Goal: Task Accomplishment & Management: Manage account settings

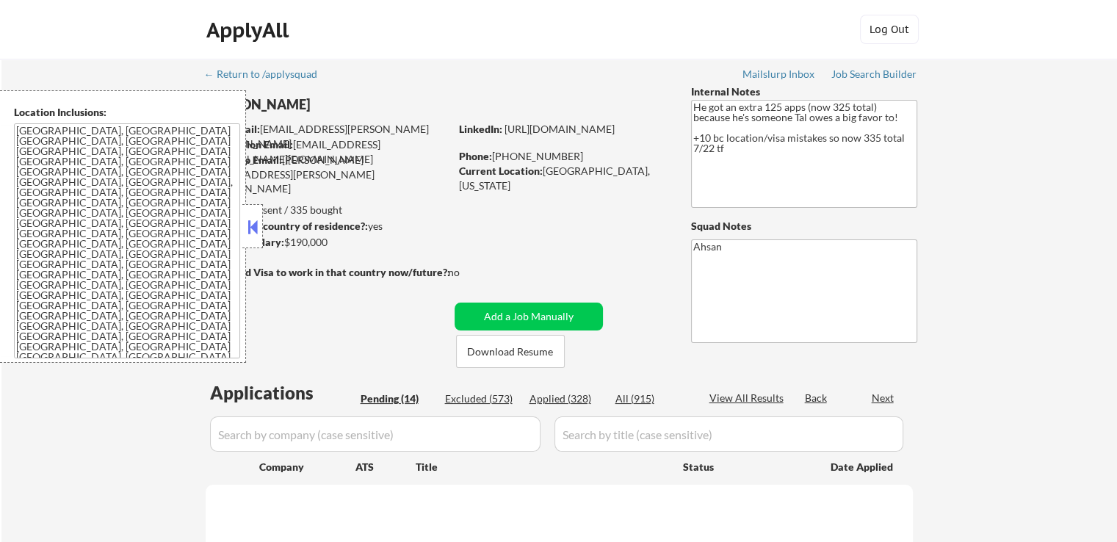
select select ""pending""
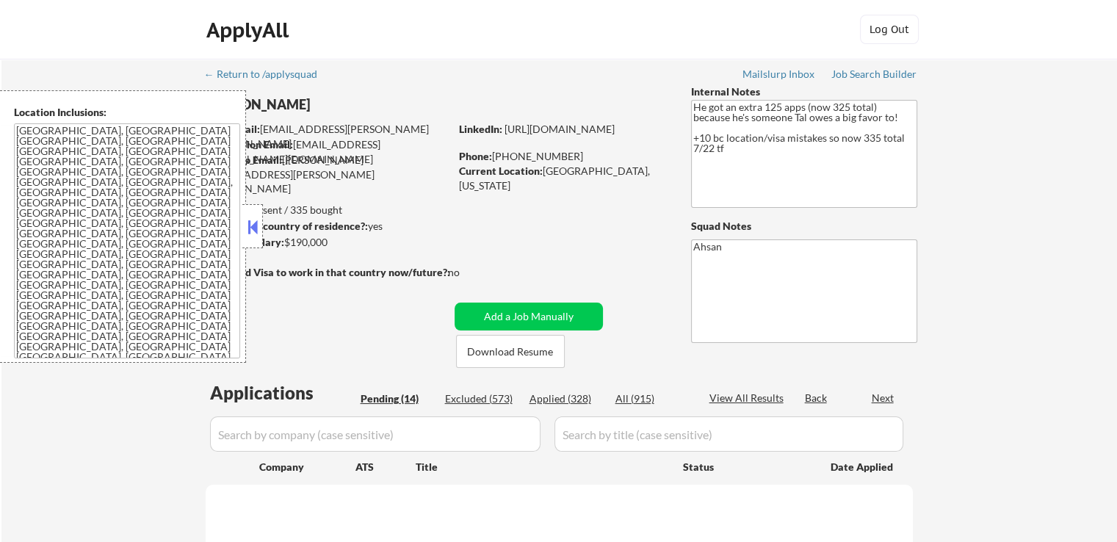
select select ""pending""
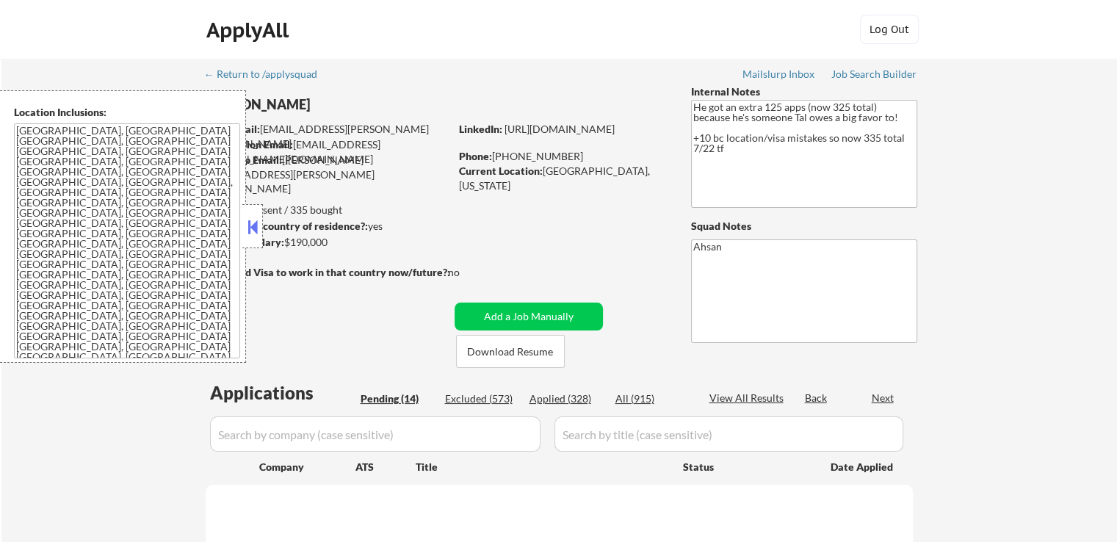
select select ""pending""
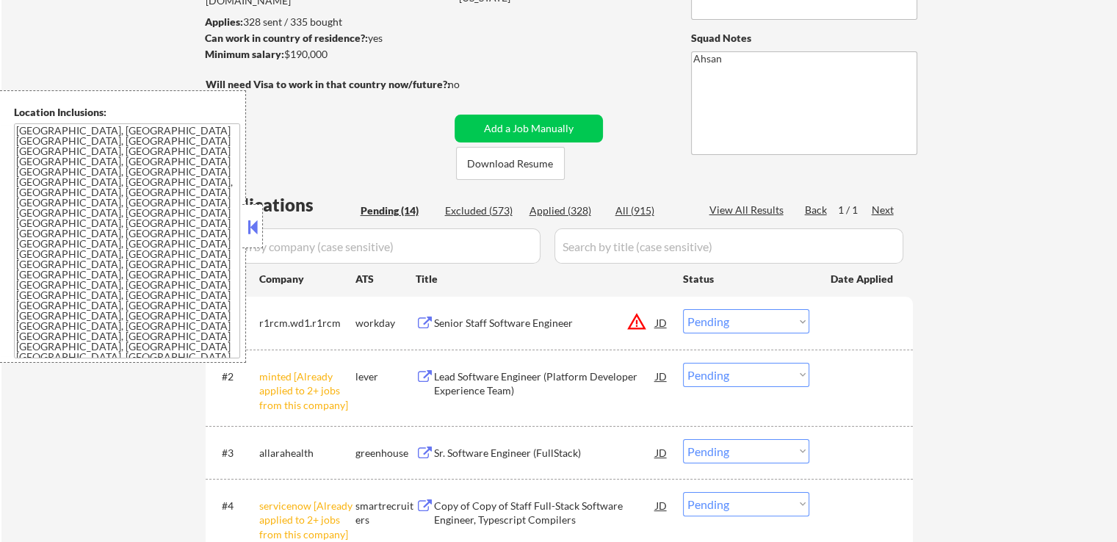
scroll to position [294, 0]
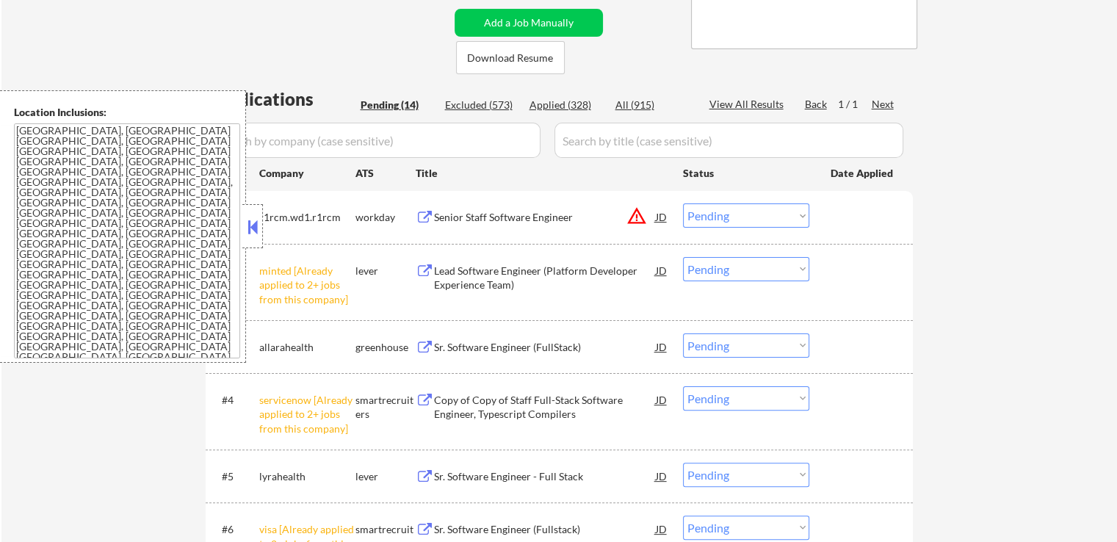
click at [57, 340] on icon "Close fill prompt" at bounding box center [57, 340] width 0 height 0
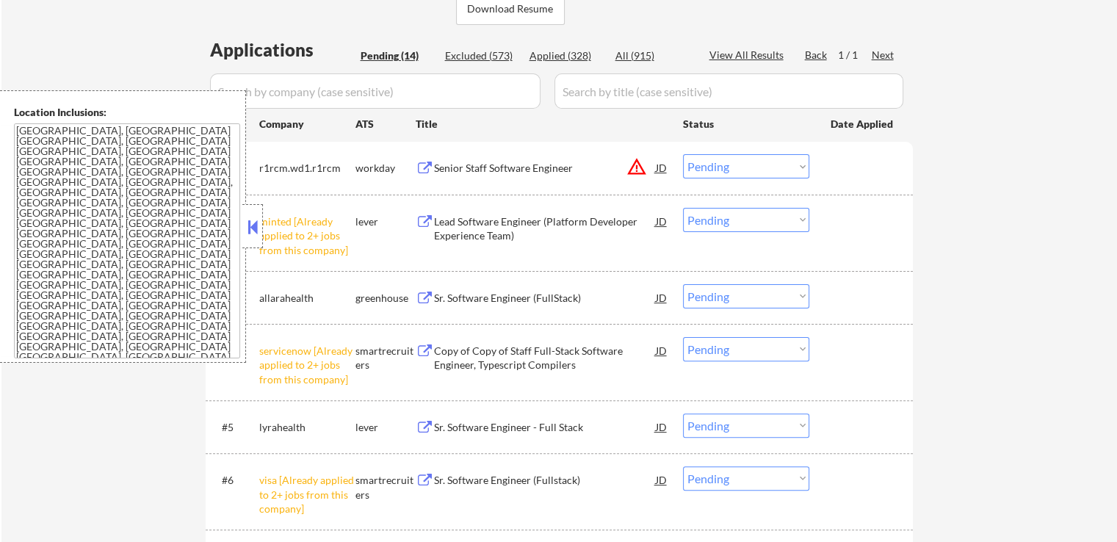
scroll to position [367, 0]
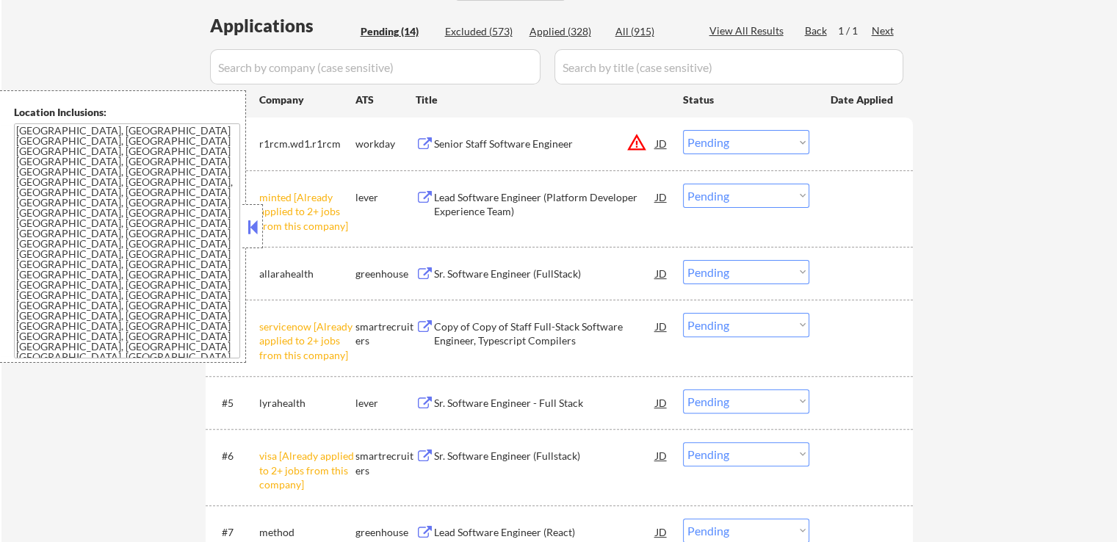
drag, startPoint x: 759, startPoint y: 189, endPoint x: 759, endPoint y: 205, distance: 15.4
click at [759, 189] on select "Choose an option... Pending Applied Excluded (Questions) Excluded (Expired) Exc…" at bounding box center [746, 196] width 126 height 24
select select ""excluded__other_""
click at [683, 184] on select "Choose an option... Pending Applied Excluded (Questions) Excluded (Expired) Exc…" at bounding box center [746, 196] width 126 height 24
drag, startPoint x: 761, startPoint y: 138, endPoint x: 761, endPoint y: 153, distance: 14.7
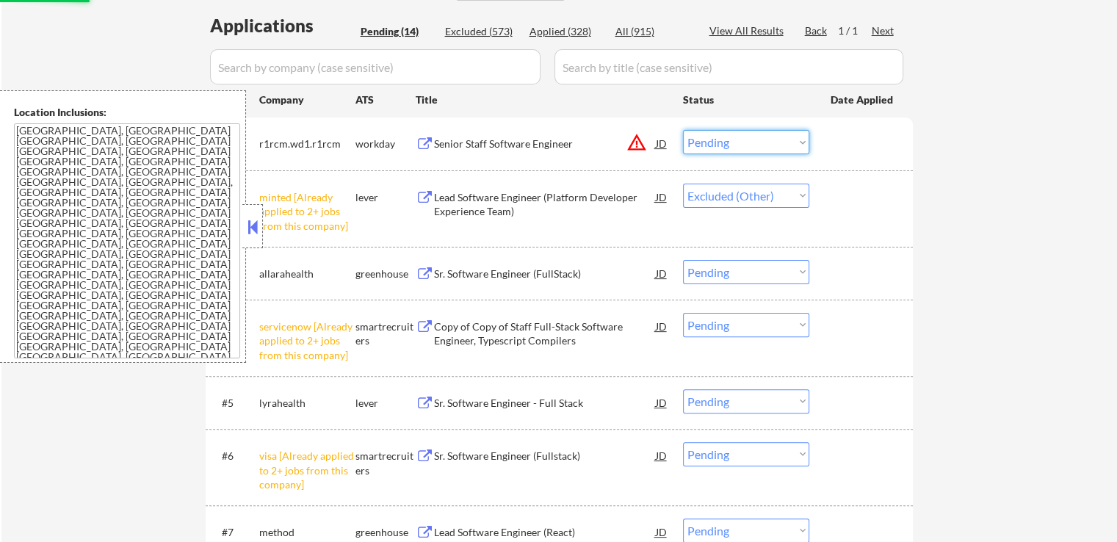
click at [761, 138] on select "Choose an option... Pending Applied Excluded (Questions) Excluded (Expired) Exc…" at bounding box center [746, 142] width 126 height 24
click at [683, 130] on select "Choose an option... Pending Applied Excluded (Questions) Excluded (Expired) Exc…" at bounding box center [746, 142] width 126 height 24
click at [994, 218] on div "← Return to /applysquad Mailslurp Inbox Job Search Builder [PERSON_NAME] User E…" at bounding box center [558, 402] width 1115 height 1420
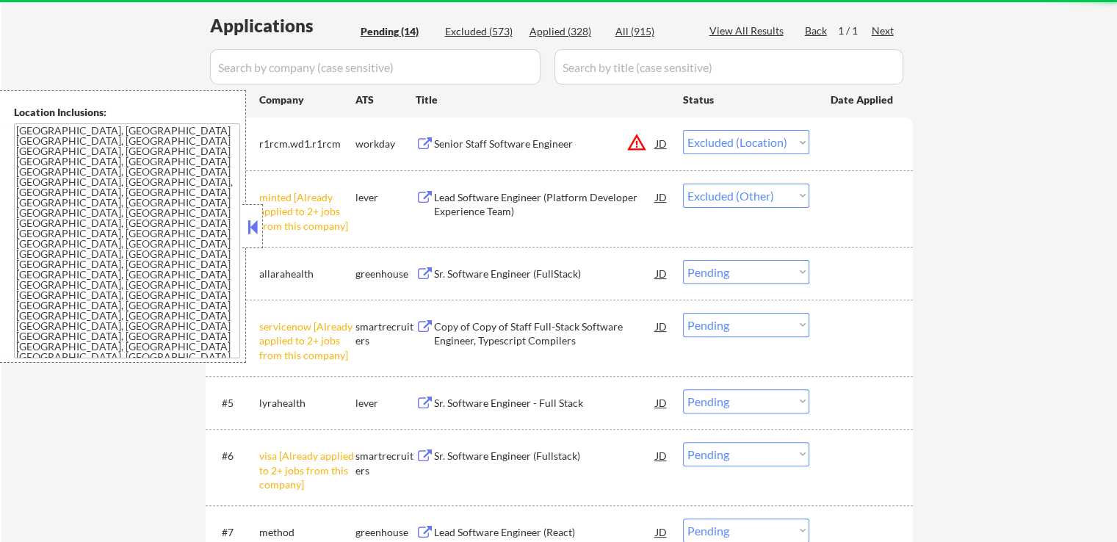
select select ""pending""
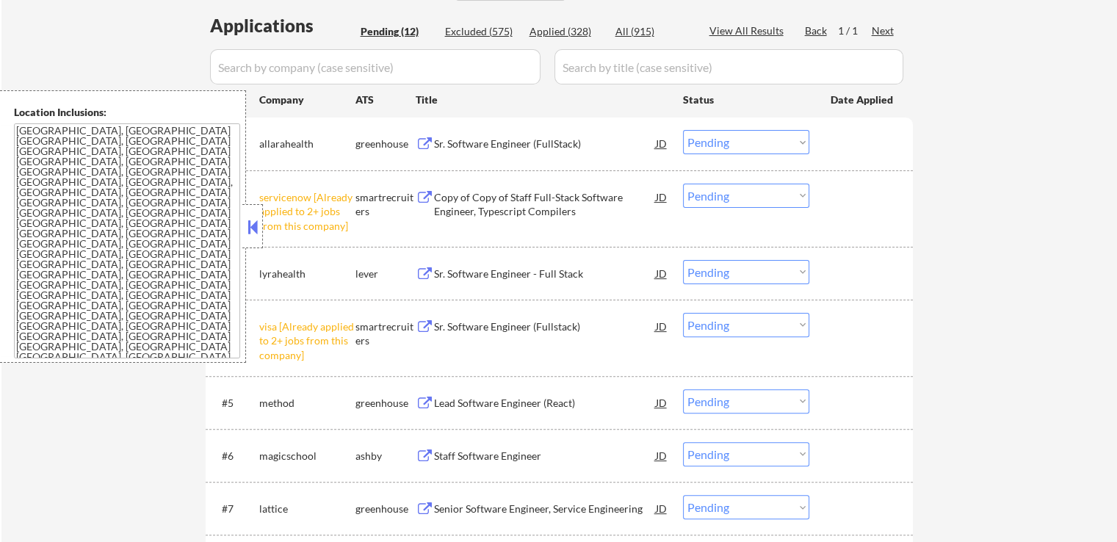
drag, startPoint x: 722, startPoint y: 196, endPoint x: 723, endPoint y: 204, distance: 8.1
click at [722, 196] on select "Choose an option... Pending Applied Excluded (Questions) Excluded (Expired) Exc…" at bounding box center [746, 196] width 126 height 24
select select ""excluded__other_""
click at [683, 184] on select "Choose an option... Pending Applied Excluded (Questions) Excluded (Expired) Exc…" at bounding box center [746, 196] width 126 height 24
click at [716, 321] on select "Choose an option... Pending Applied Excluded (Questions) Excluded (Expired) Exc…" at bounding box center [746, 325] width 126 height 24
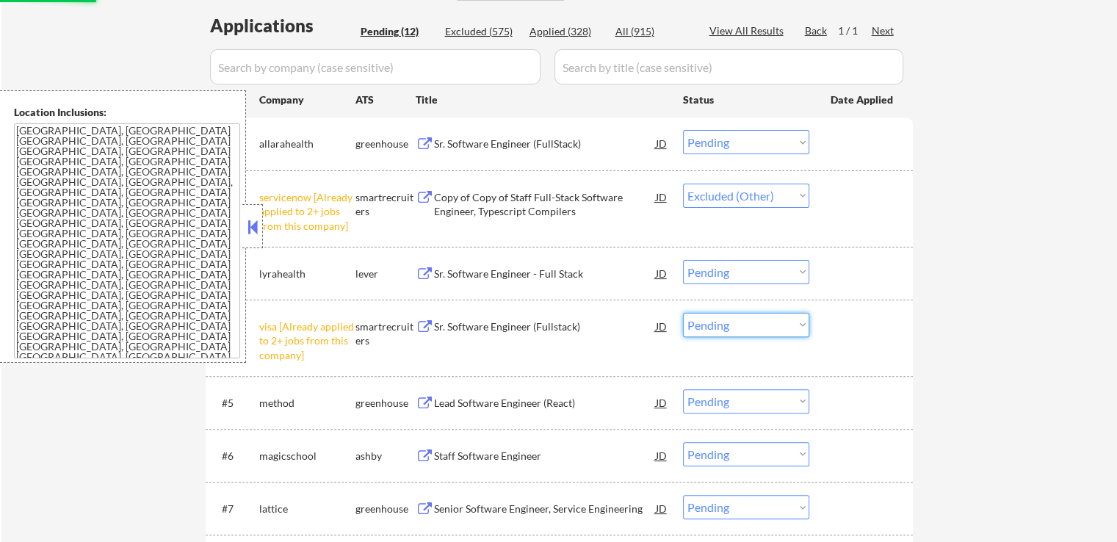
select select ""excluded__other_""
click at [683, 313] on select "Choose an option... Pending Applied Excluded (Questions) Excluded (Expired) Exc…" at bounding box center [746, 325] width 126 height 24
click at [1025, 278] on div "← Return to /applysquad Mailslurp Inbox Job Search Builder [PERSON_NAME] User E…" at bounding box center [558, 337] width 1115 height 1291
select select ""pending""
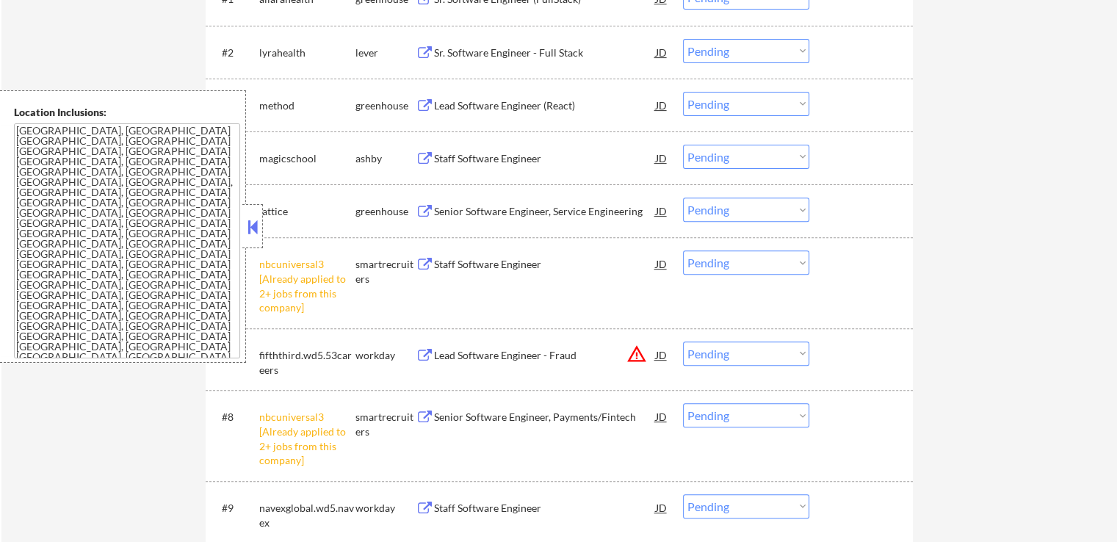
scroll to position [514, 0]
click at [714, 268] on select "Choose an option... Pending Applied Excluded (Questions) Excluded (Expired) Exc…" at bounding box center [746, 260] width 126 height 24
select select ""excluded__other_""
click at [683, 248] on select "Choose an option... Pending Applied Excluded (Questions) Excluded (Expired) Exc…" at bounding box center [746, 260] width 126 height 24
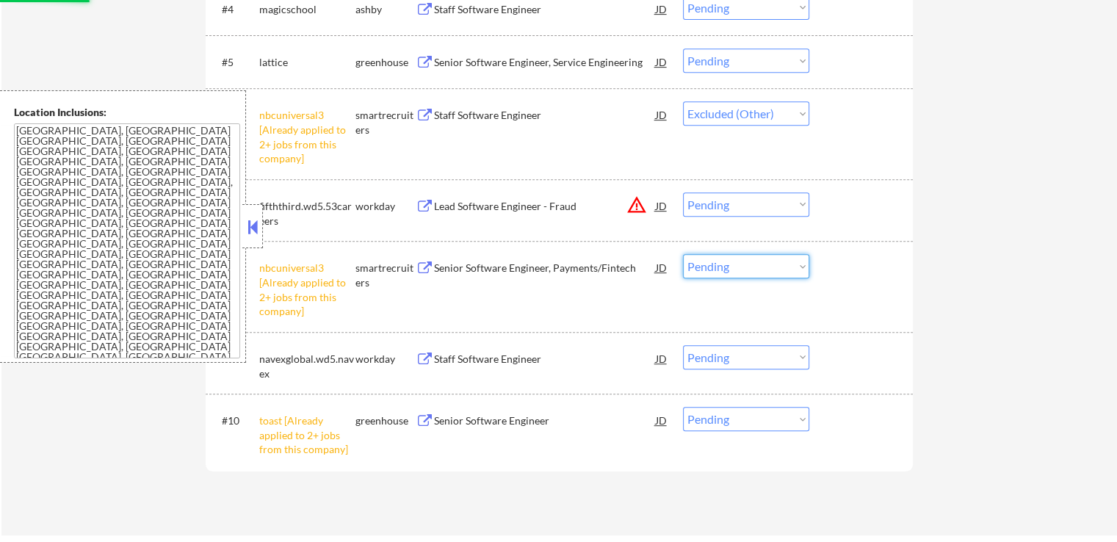
click at [736, 272] on select "Choose an option... Pending Applied Excluded (Questions) Excluded (Expired) Exc…" at bounding box center [746, 266] width 126 height 24
select select ""excluded__other_""
click at [683, 254] on select "Choose an option... Pending Applied Excluded (Questions) Excluded (Expired) Exc…" at bounding box center [746, 266] width 126 height 24
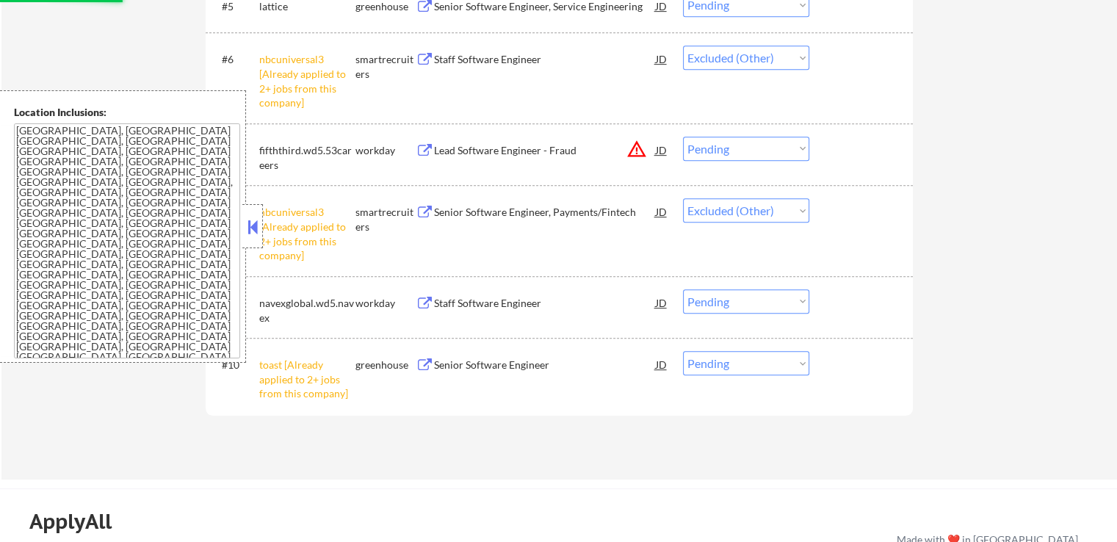
scroll to position [808, 0]
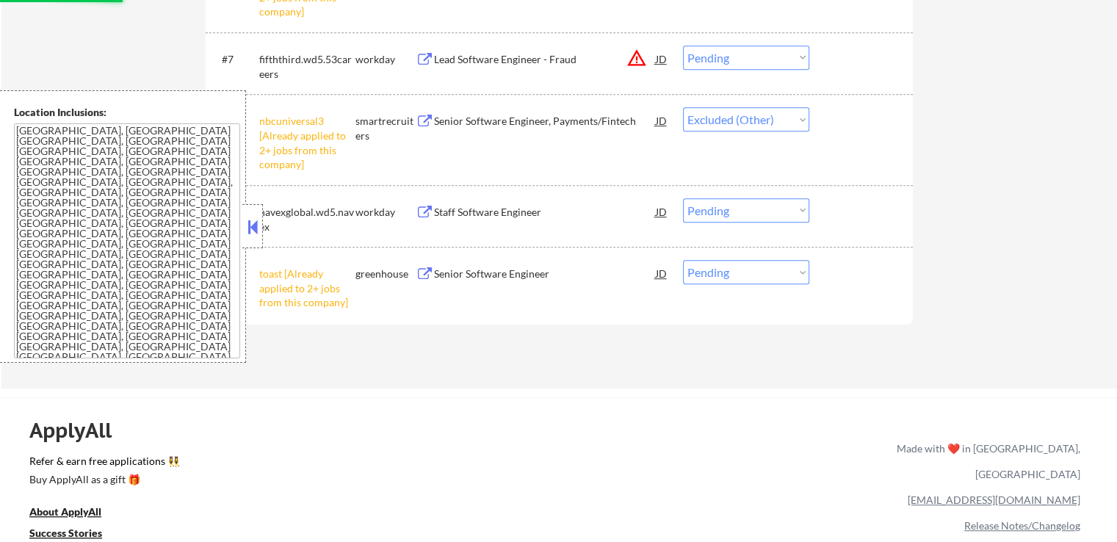
click at [725, 284] on div "#10 toast [Already applied to 2+ jobs from this company] greenhouse Senior Soft…" at bounding box center [556, 284] width 693 height 63
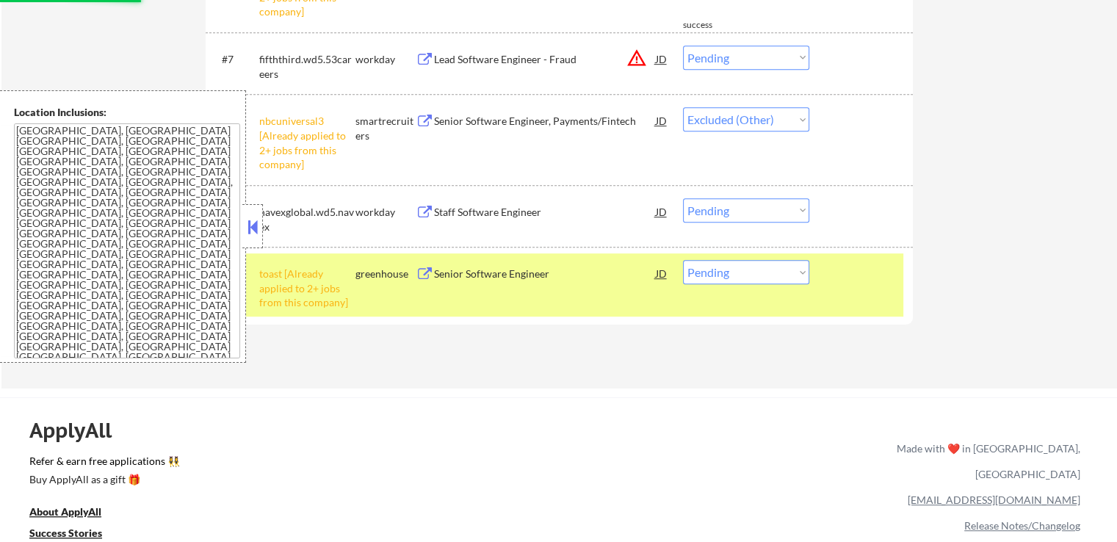
click at [722, 274] on select "Choose an option... Pending Applied Excluded (Questions) Excluded (Expired) Exc…" at bounding box center [746, 272] width 126 height 24
select select ""excluded__other_""
click at [683, 260] on select "Choose an option... Pending Applied Excluded (Questions) Excluded (Expired) Exc…" at bounding box center [746, 272] width 126 height 24
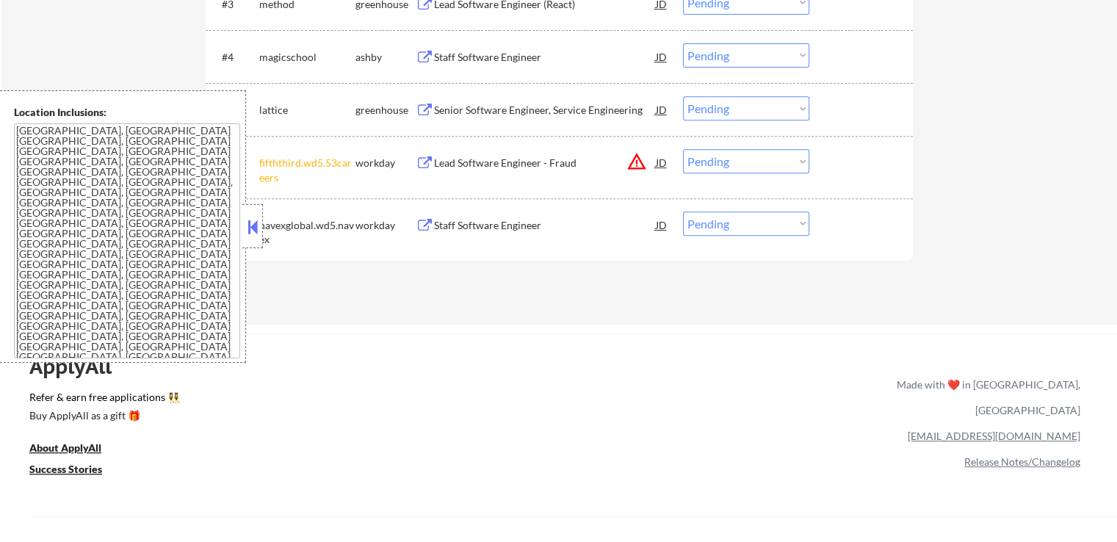
scroll to position [514, 0]
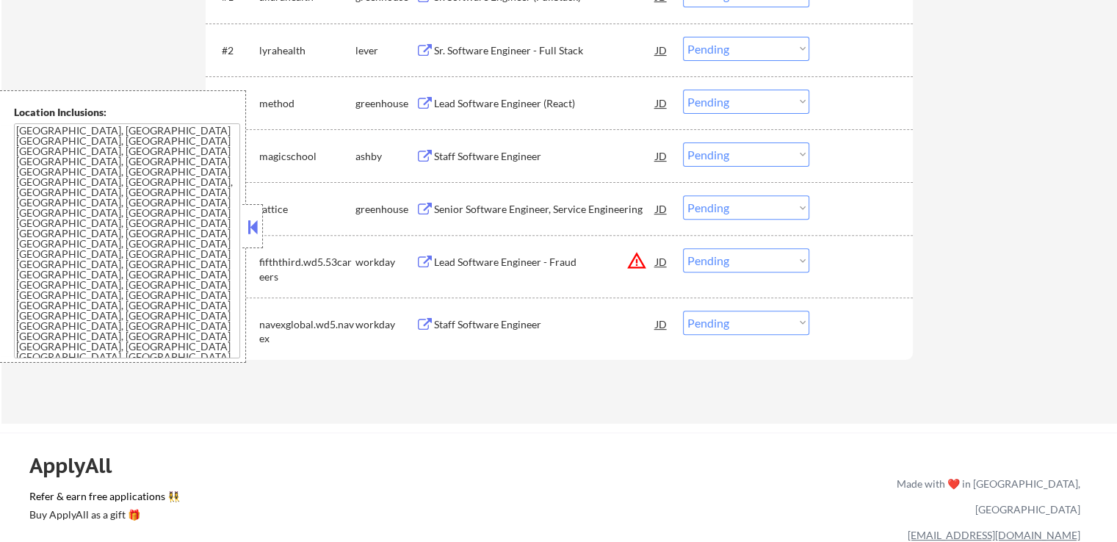
click at [727, 260] on select "Choose an option... Pending Applied Excluded (Questions) Excluded (Expired) Exc…" at bounding box center [746, 260] width 126 height 24
click at [683, 248] on select "Choose an option... Pending Applied Excluded (Questions) Excluded (Expired) Exc…" at bounding box center [746, 260] width 126 height 24
select select ""pending""
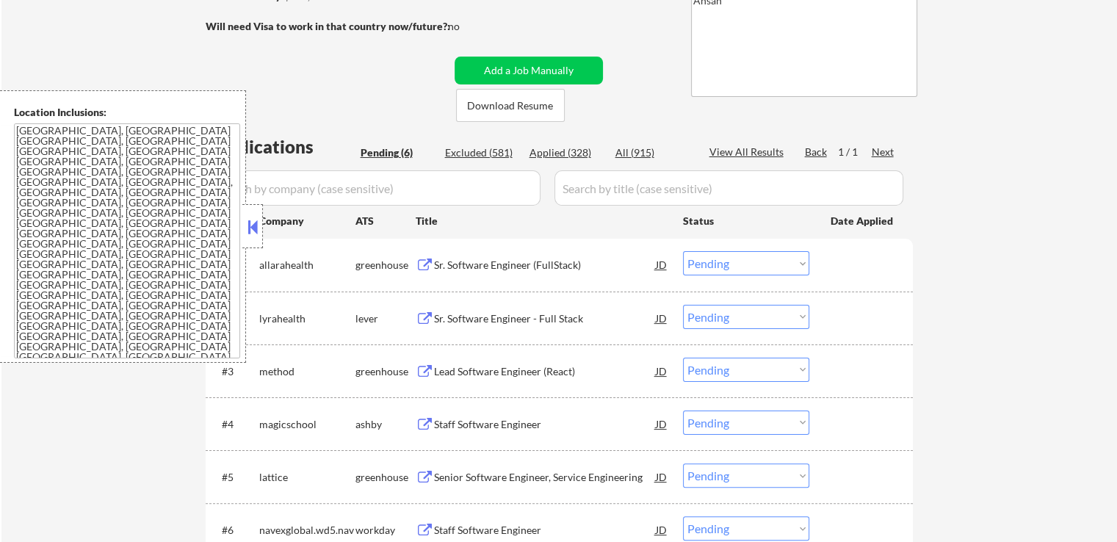
scroll to position [220, 0]
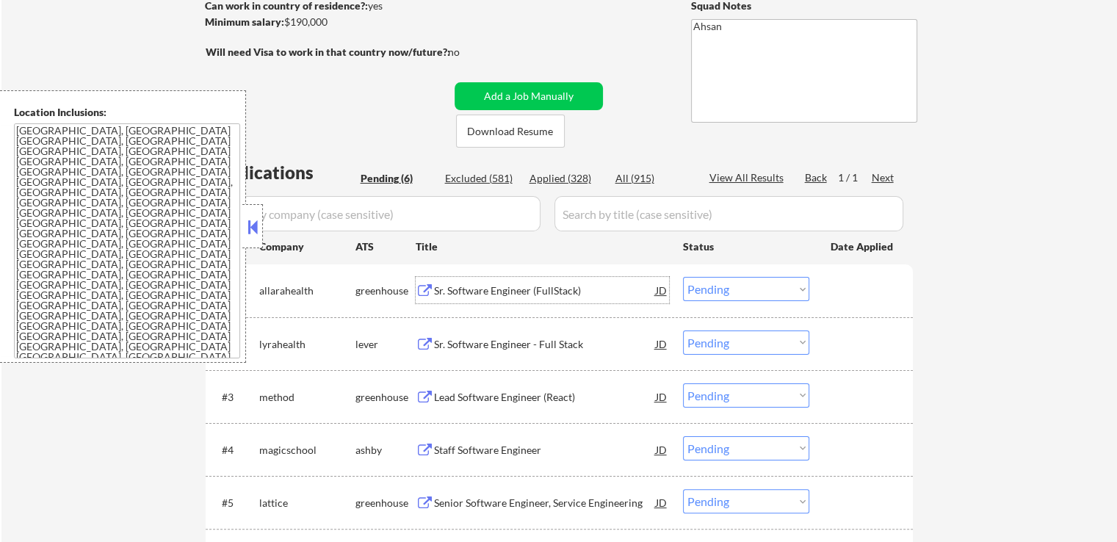
click at [590, 290] on div "Sr. Software Engineer (FullStack)" at bounding box center [545, 290] width 222 height 15
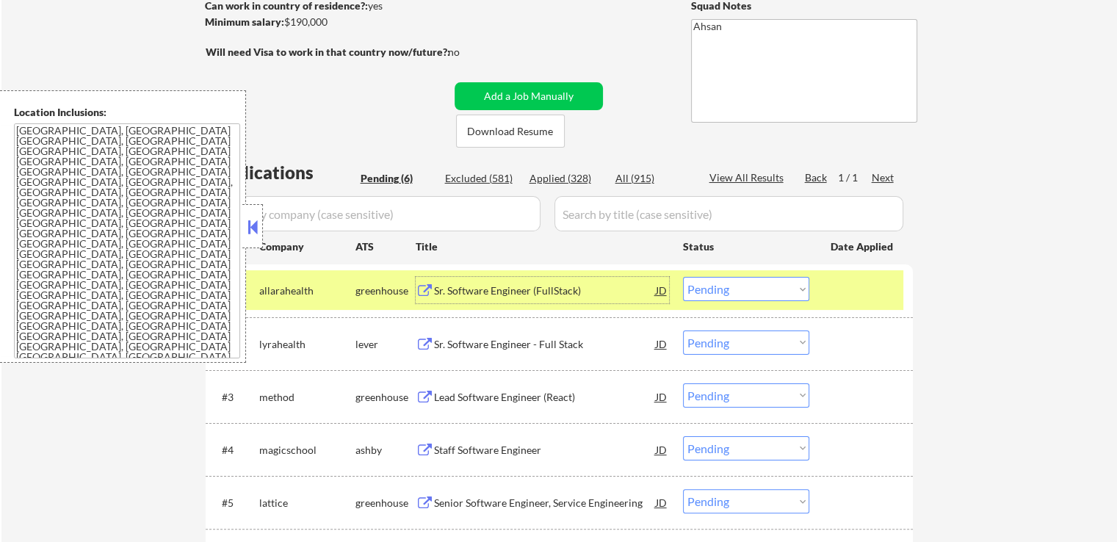
click at [515, 344] on div "Sr. Software Engineer - Full Stack" at bounding box center [545, 344] width 222 height 15
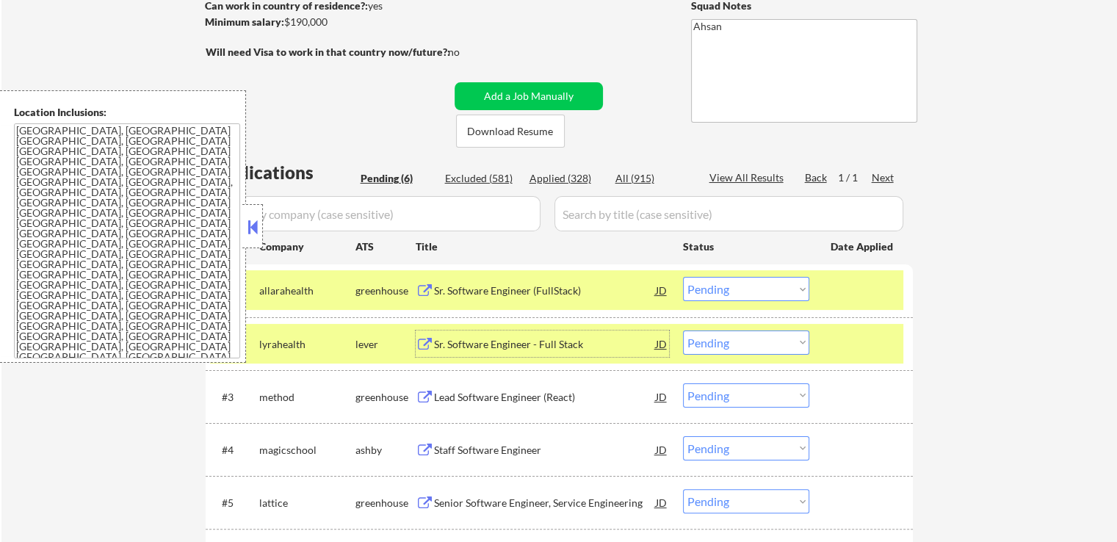
click at [745, 283] on select "Choose an option... Pending Applied Excluded (Questions) Excluded (Expired) Exc…" at bounding box center [746, 289] width 126 height 24
click at [683, 277] on select "Choose an option... Pending Applied Excluded (Questions) Excluded (Expired) Exc…" at bounding box center [746, 289] width 126 height 24
click at [590, 383] on div "Lead Software Engineer (React)" at bounding box center [545, 396] width 222 height 26
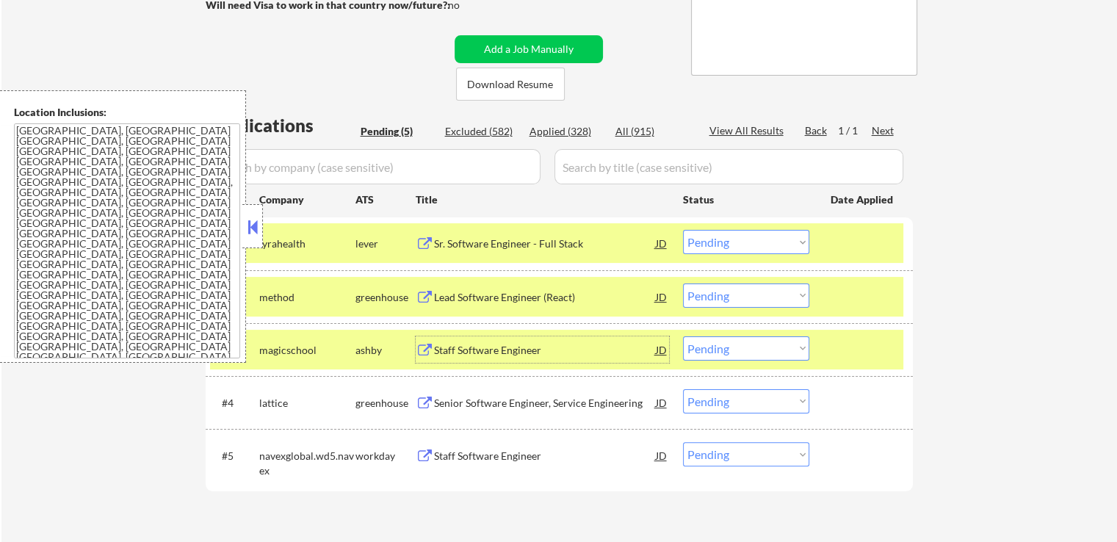
scroll to position [294, 0]
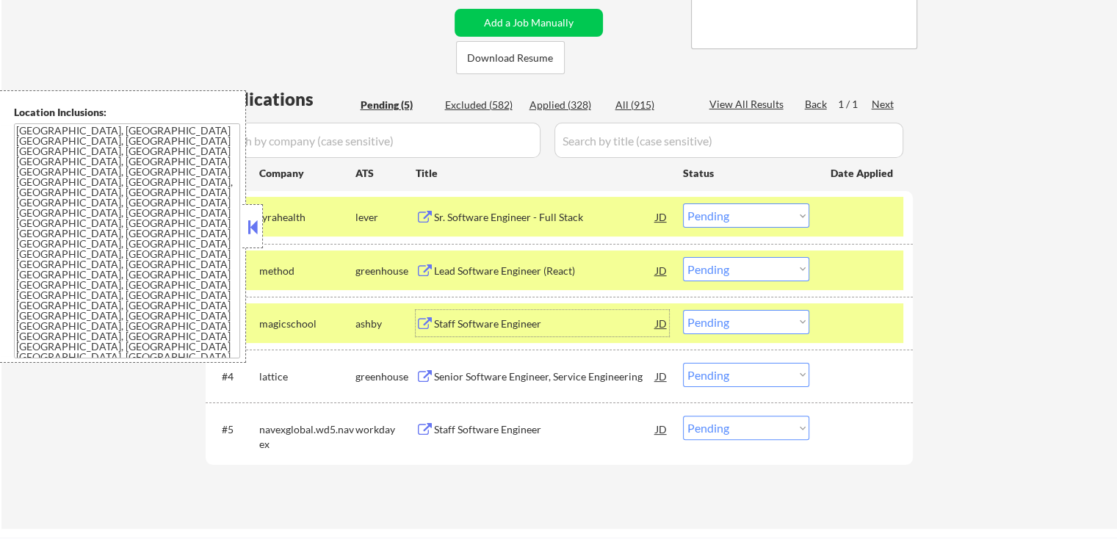
click at [722, 219] on select "Choose an option... Pending Applied Excluded (Questions) Excluded (Expired) Exc…" at bounding box center [746, 215] width 126 height 24
click at [683, 203] on select "Choose an option... Pending Applied Excluded (Questions) Excluded (Expired) Exc…" at bounding box center [746, 215] width 126 height 24
click at [534, 277] on div "Lead Software Engineer (React)" at bounding box center [545, 271] width 222 height 15
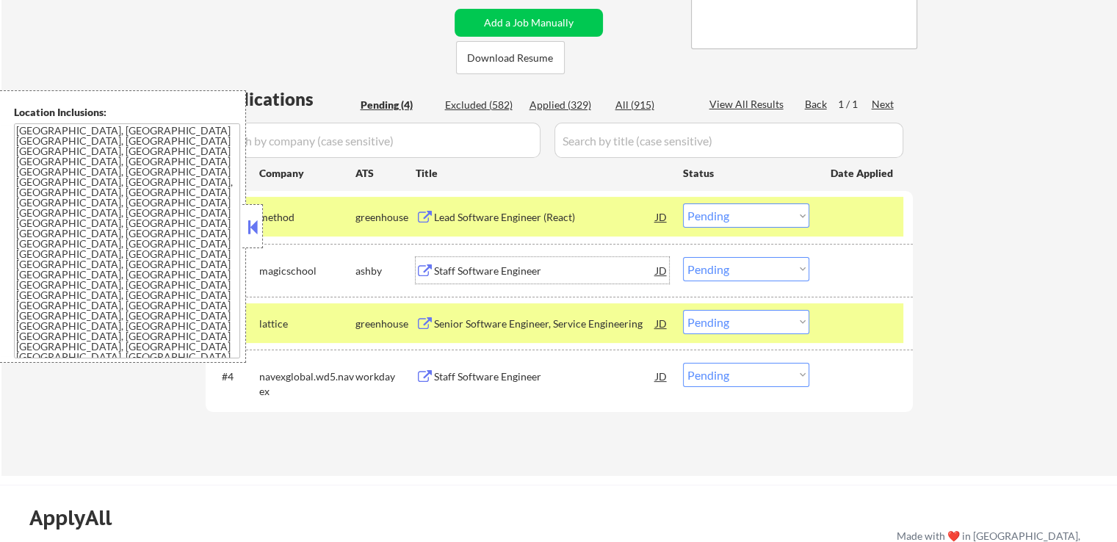
click at [543, 280] on div "Staff Software Engineer" at bounding box center [545, 270] width 222 height 26
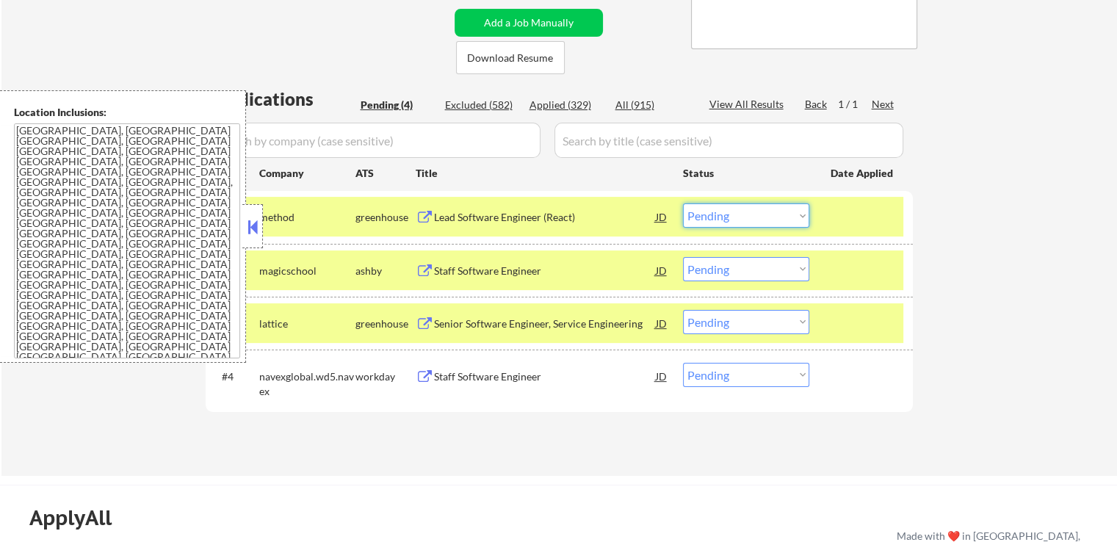
drag, startPoint x: 712, startPoint y: 214, endPoint x: 716, endPoint y: 223, distance: 9.8
click at [714, 219] on select "Choose an option... Pending Applied Excluded (Questions) Excluded (Expired) Exc…" at bounding box center [746, 215] width 126 height 24
click at [683, 203] on select "Choose an option... Pending Applied Excluded (Questions) Excluded (Expired) Exc…" at bounding box center [746, 215] width 126 height 24
click at [577, 327] on div "Senior Software Engineer, Service Engineering" at bounding box center [545, 323] width 222 height 15
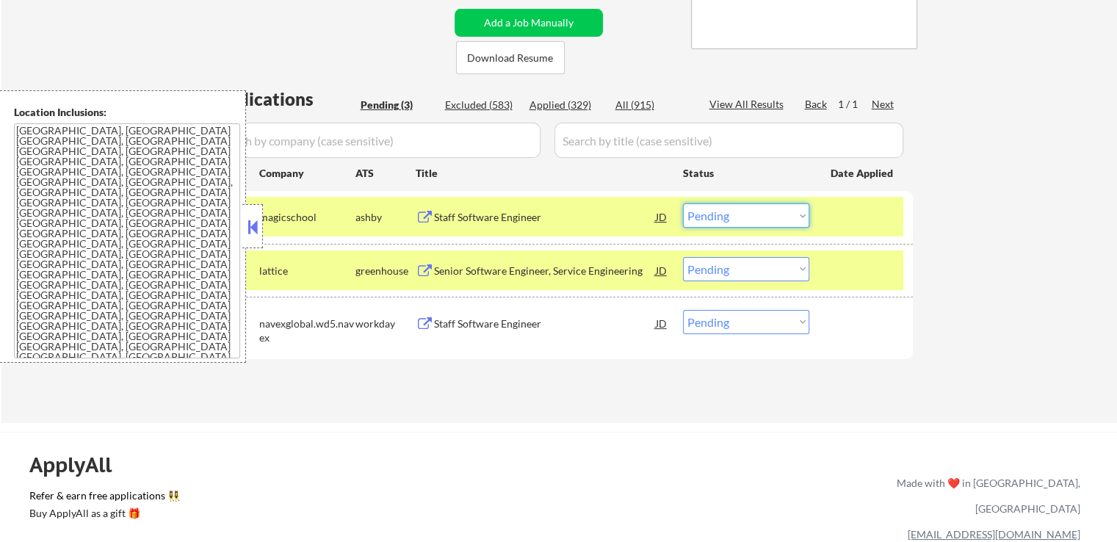
drag, startPoint x: 723, startPoint y: 211, endPoint x: 714, endPoint y: 225, distance: 16.9
click at [722, 214] on select "Choose an option... Pending Applied Excluded (Questions) Excluded (Expired) Exc…" at bounding box center [746, 215] width 126 height 24
click at [683, 203] on select "Choose an option... Pending Applied Excluded (Questions) Excluded (Expired) Exc…" at bounding box center [746, 215] width 126 height 24
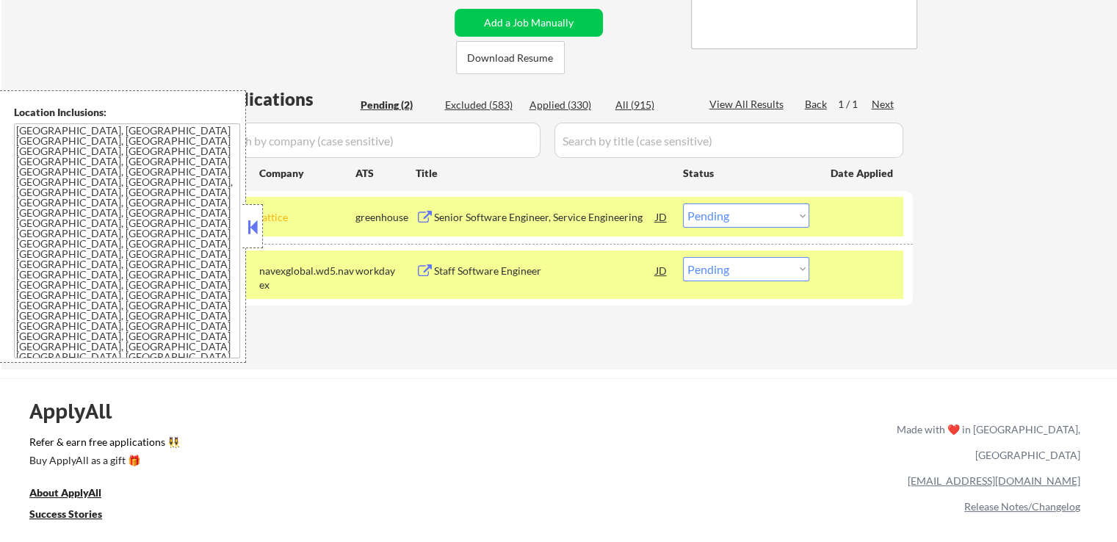
click at [520, 277] on div "Staff Software Engineer" at bounding box center [545, 271] width 222 height 15
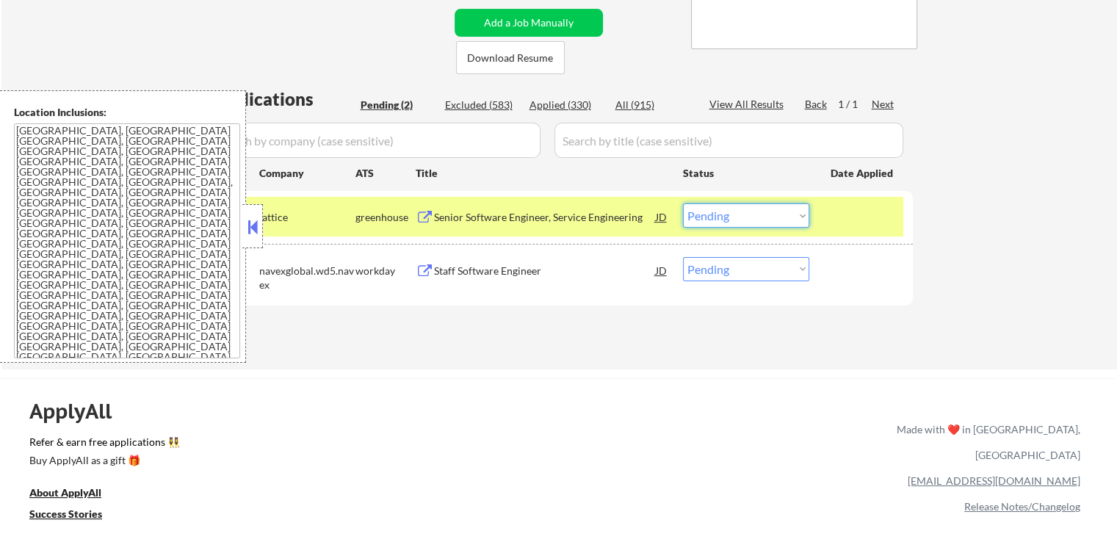
click at [708, 217] on select "Choose an option... Pending Applied Excluded (Questions) Excluded (Expired) Exc…" at bounding box center [746, 215] width 126 height 24
click at [683, 203] on select "Choose an option... Pending Applied Excluded (Questions) Excluded (Expired) Exc…" at bounding box center [746, 215] width 126 height 24
click at [698, 377] on div "← Return to /applysquad Mailslurp Inbox Job Search Builder [PERSON_NAME] User E…" at bounding box center [558, 413] width 1117 height 1415
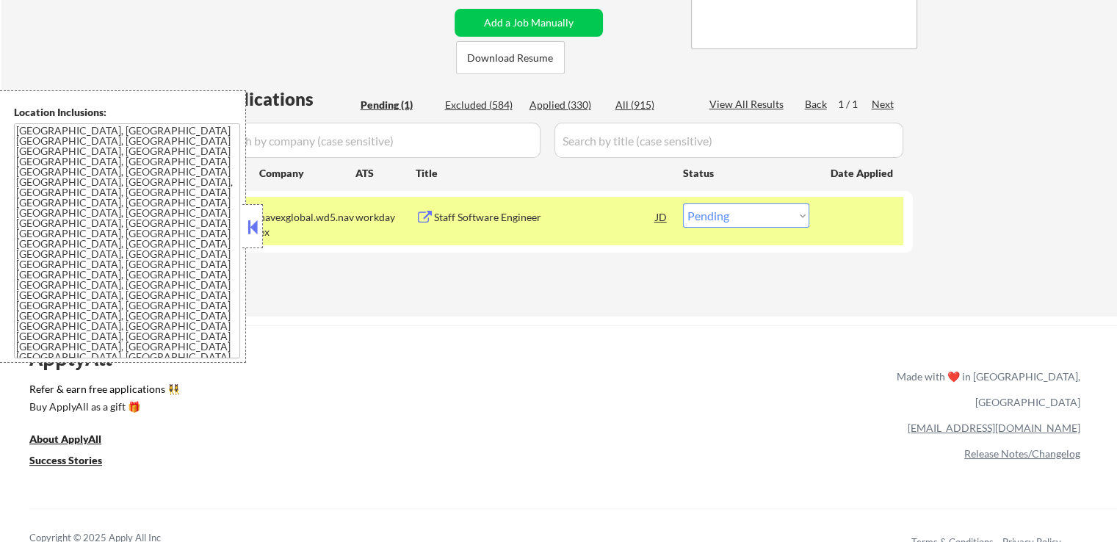
click at [727, 222] on select "Choose an option... Pending Applied Excluded (Questions) Excluded (Expired) Exc…" at bounding box center [746, 215] width 126 height 24
select select ""excluded__salary_""
click at [683, 203] on select "Choose an option... Pending Applied Excluded (Questions) Excluded (Expired) Exc…" at bounding box center [746, 215] width 126 height 24
drag, startPoint x: 693, startPoint y: 363, endPoint x: 606, endPoint y: 54, distance: 321.9
click at [692, 363] on div "ApplyAll Refer & earn free applications 👯‍♀️ Buy ApplyAll as a gift 🎁 About App…" at bounding box center [558, 451] width 1117 height 233
